Goal: Transaction & Acquisition: Obtain resource

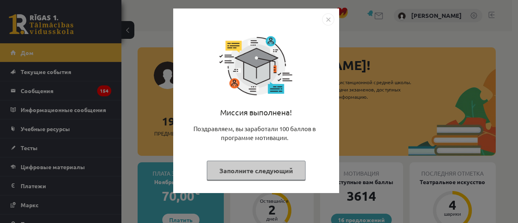
click at [274, 179] on div "Миссия выполнена! Поздравляем, вы заработали 100 баллов в программе мотивации. …" at bounding box center [256, 107] width 156 height 163
click at [280, 175] on button "Заполните следующий" at bounding box center [256, 171] width 99 height 20
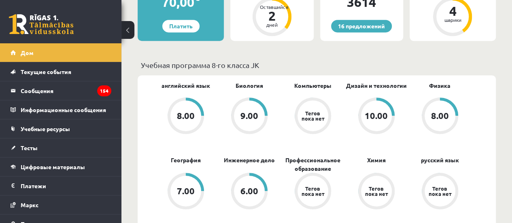
scroll to position [324, 0]
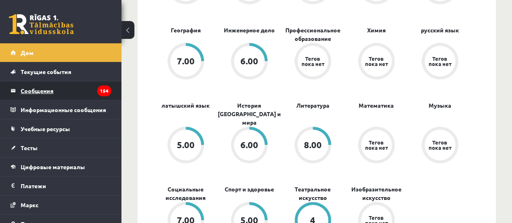
click at [77, 88] on legend "Сообщения 154" at bounding box center [66, 90] width 91 height 19
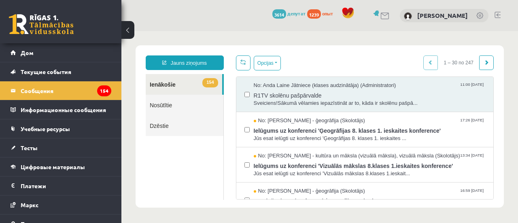
click at [197, 106] on link "Nosūtītie" at bounding box center [185, 105] width 78 height 21
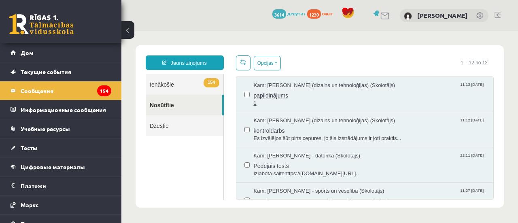
click at [289, 85] on span "Kam: Ilze Erba-Brenholma (dizains un tehnoloģijas) (Skolotājs)" at bounding box center [325, 86] width 142 height 8
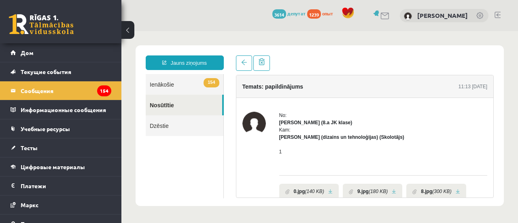
click at [53, 31] on link at bounding box center [41, 24] width 65 height 20
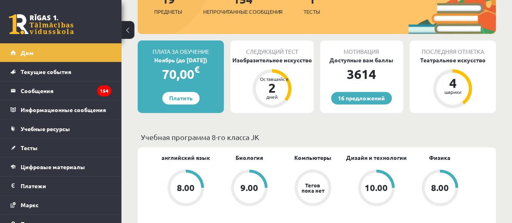
scroll to position [121, 0]
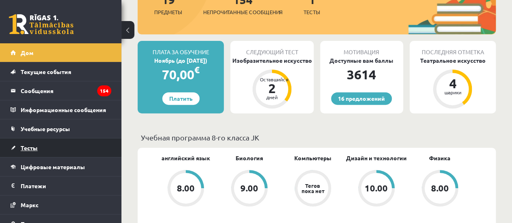
click at [21, 144] on font "Тесты" at bounding box center [29, 147] width 17 height 7
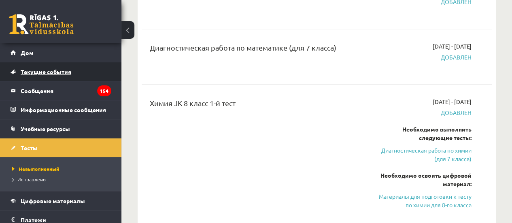
scroll to position [445, 0]
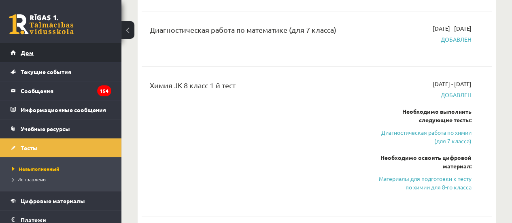
click at [31, 61] on link "Дом" at bounding box center [61, 52] width 101 height 19
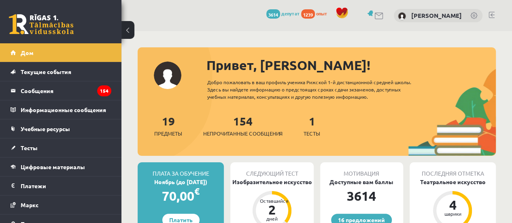
click at [340, 17] on span at bounding box center [342, 13] width 12 height 12
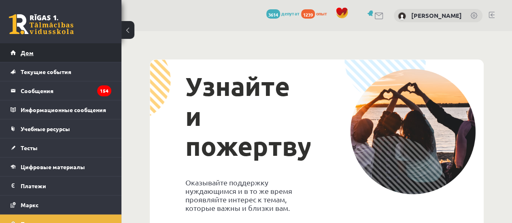
click at [67, 48] on link "Дом" at bounding box center [61, 52] width 101 height 19
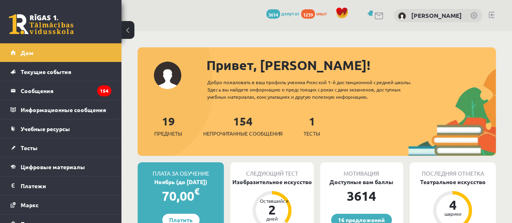
click at [345, 8] on div at bounding box center [342, 14] width 19 height 14
click at [343, 9] on div at bounding box center [342, 14] width 19 height 14
click at [340, 11] on span at bounding box center [342, 13] width 12 height 12
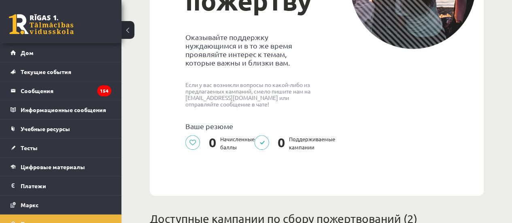
scroll to position [40, 0]
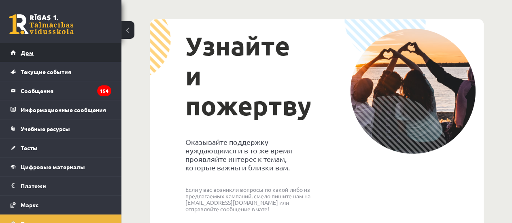
click at [95, 56] on link "Дом" at bounding box center [61, 52] width 101 height 19
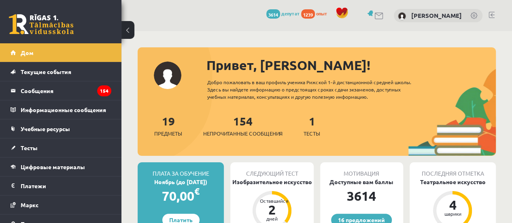
click at [472, 17] on link at bounding box center [474, 16] width 8 height 8
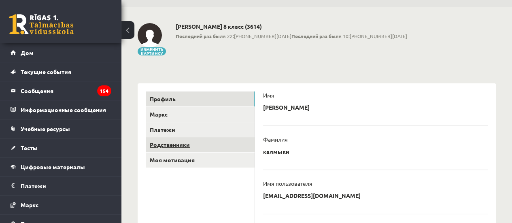
scroll to position [40, 0]
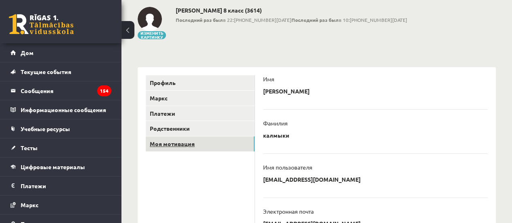
click at [206, 144] on link "Моя мотивация" at bounding box center [200, 143] width 109 height 15
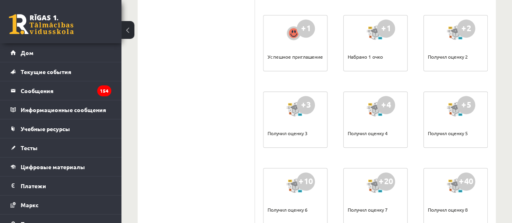
scroll to position [243, 0]
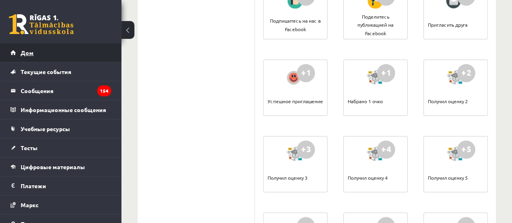
click at [103, 53] on link "Дом" at bounding box center [61, 52] width 101 height 19
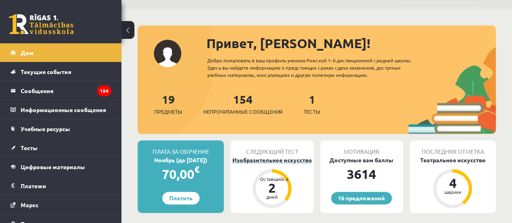
scroll to position [40, 0]
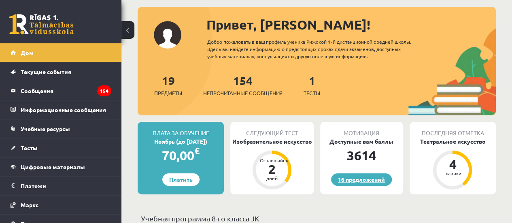
click at [375, 183] on link "16 предложений" at bounding box center [361, 179] width 61 height 13
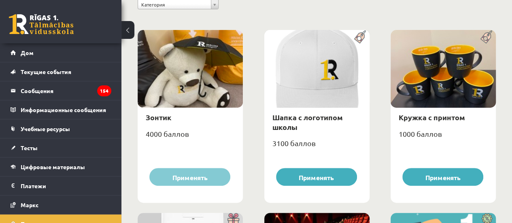
scroll to position [91, 0]
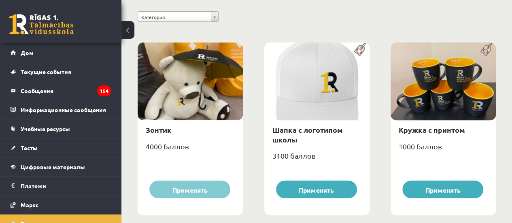
drag, startPoint x: 253, startPoint y: 30, endPoint x: 239, endPoint y: 52, distance: 25.7
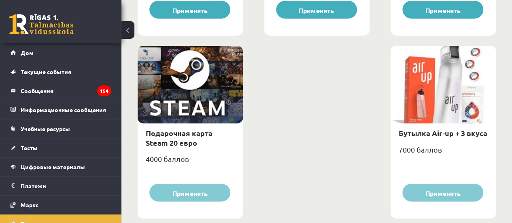
scroll to position [1386, 0]
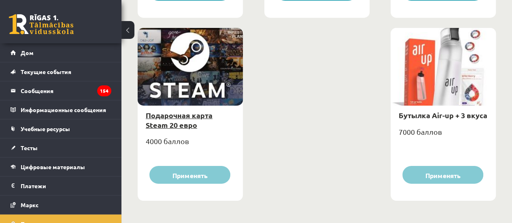
click at [192, 116] on font "Подарочная карта Steam 20 евро" at bounding box center [179, 120] width 67 height 19
type input "*"
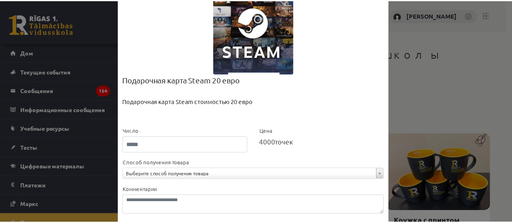
scroll to position [74, 0]
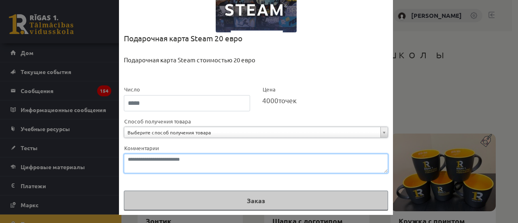
drag, startPoint x: 206, startPoint y: 162, endPoint x: 202, endPoint y: 160, distance: 4.5
click at [204, 160] on textarea "Комментарии" at bounding box center [256, 163] width 264 height 19
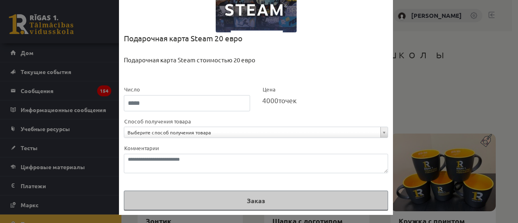
click at [423, 113] on div "**********" at bounding box center [259, 111] width 518 height 223
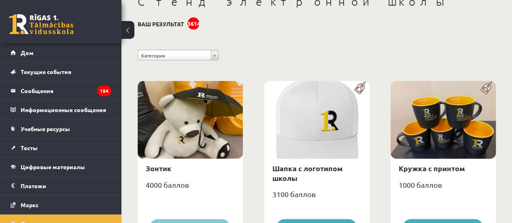
scroll to position [81, 0]
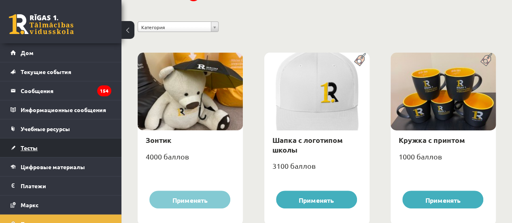
click at [86, 151] on link "Тесты" at bounding box center [61, 147] width 101 height 19
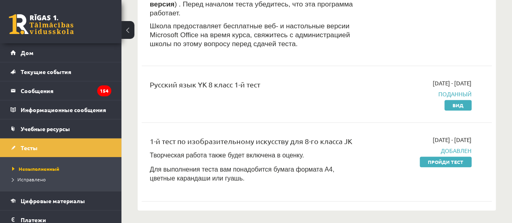
scroll to position [162, 0]
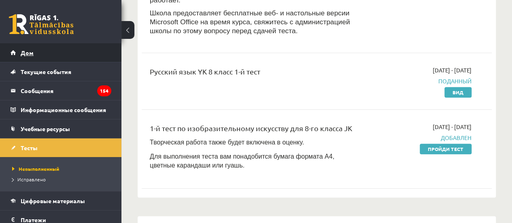
click at [55, 52] on link "Дом" at bounding box center [61, 52] width 101 height 19
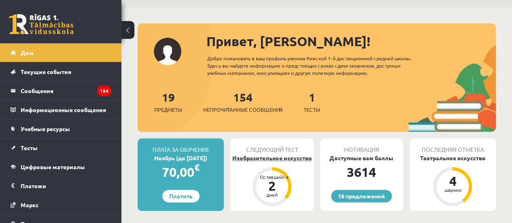
scroll to position [40, 0]
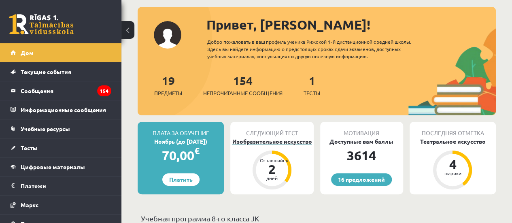
click at [272, 142] on font "Изобразительное искусство" at bounding box center [272, 141] width 80 height 7
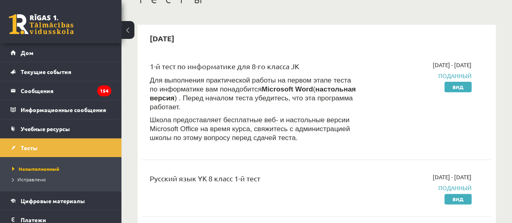
scroll to position [81, 0]
